Goal: Task Accomplishment & Management: Manage account settings

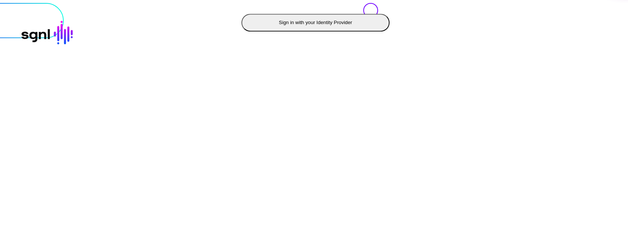
click at [241, 31] on button "Sign in with your Identity Provider" at bounding box center [315, 23] width 148 height 18
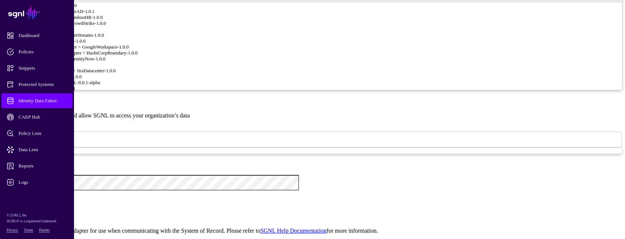
scroll to position [89, 0]
click at [151, 146] on app-datasources-details-form "**********" at bounding box center [312, 110] width 619 height 878
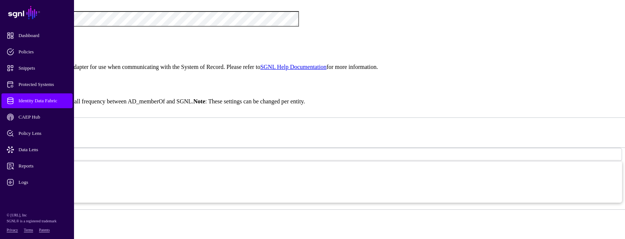
scroll to position [778, 0]
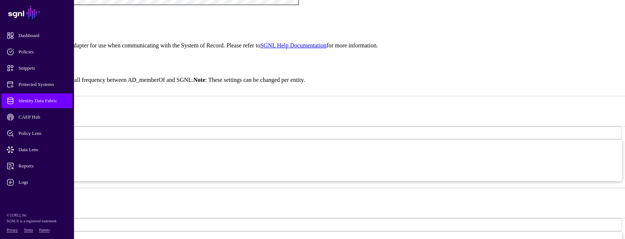
click at [20, 130] on span "Hours" at bounding box center [14, 133] width 12 height 6
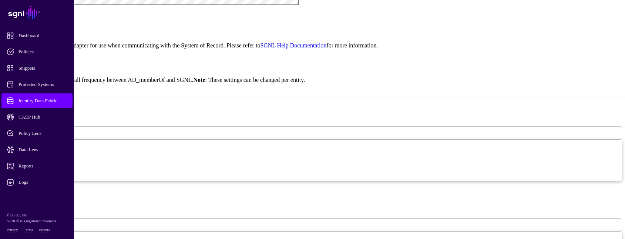
click at [24, 221] on span "Seconds" at bounding box center [16, 224] width 16 height 6
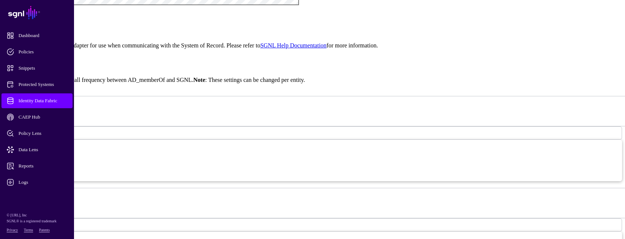
click at [59, 101] on span "Identity Data Fabric" at bounding box center [43, 100] width 73 height 7
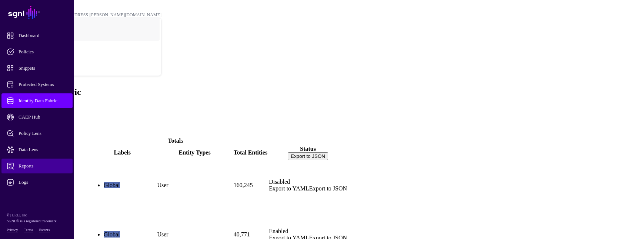
click at [28, 163] on span "Reports" at bounding box center [43, 165] width 73 height 7
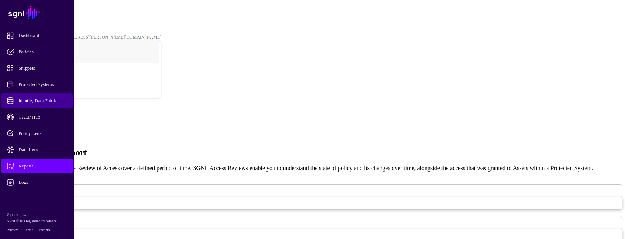
click at [50, 97] on span "Identity Data Fabric" at bounding box center [43, 100] width 73 height 7
